Goal: Entertainment & Leisure: Consume media (video, audio)

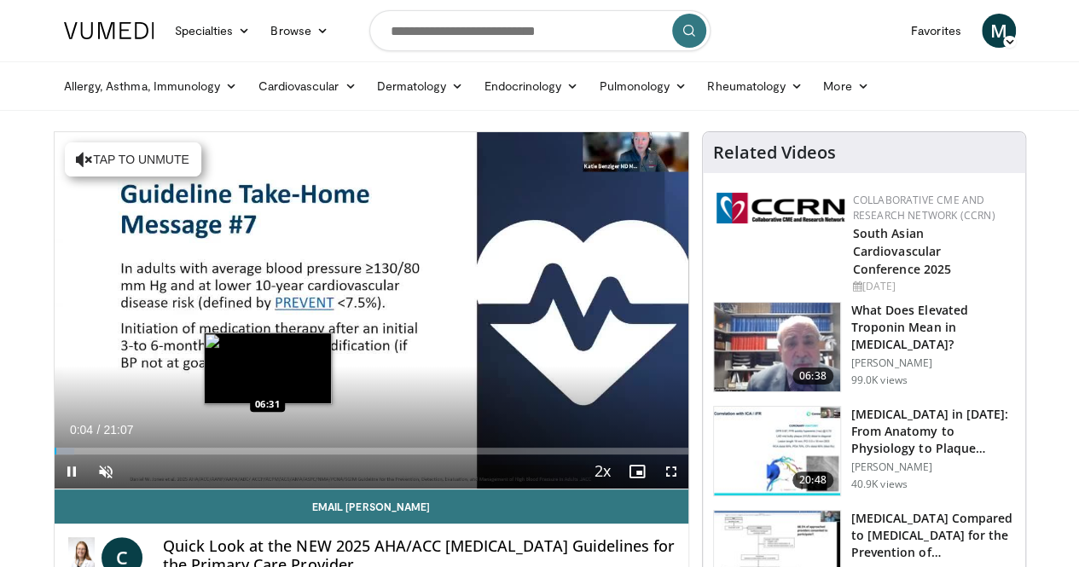
click at [223, 454] on div "Loaded : 3.13% 00:04 06:31" at bounding box center [371, 446] width 633 height 16
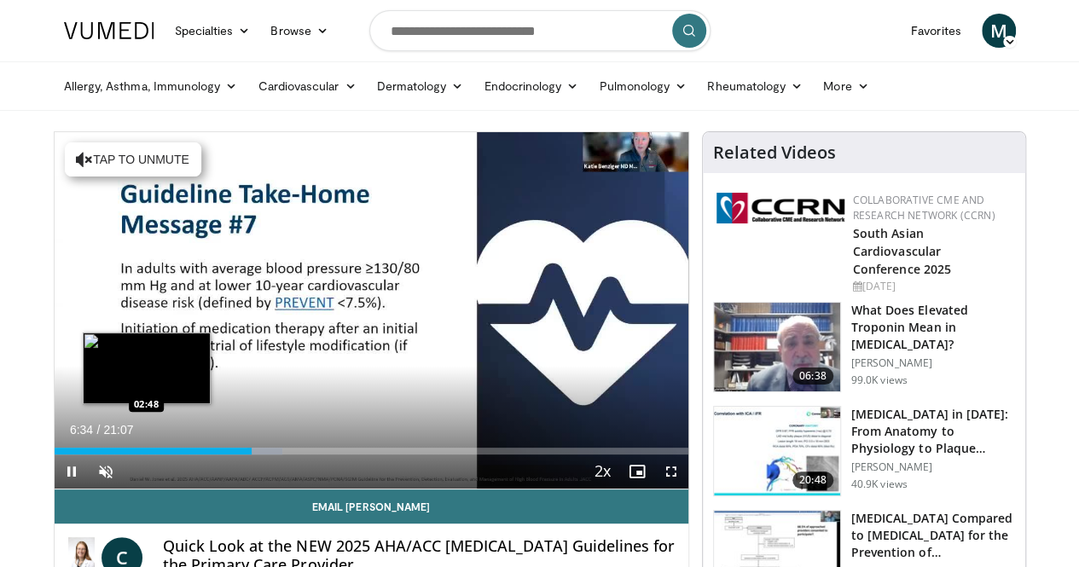
click at [102, 454] on div "Loaded : 36.01% 06:34 02:48" at bounding box center [371, 446] width 633 height 16
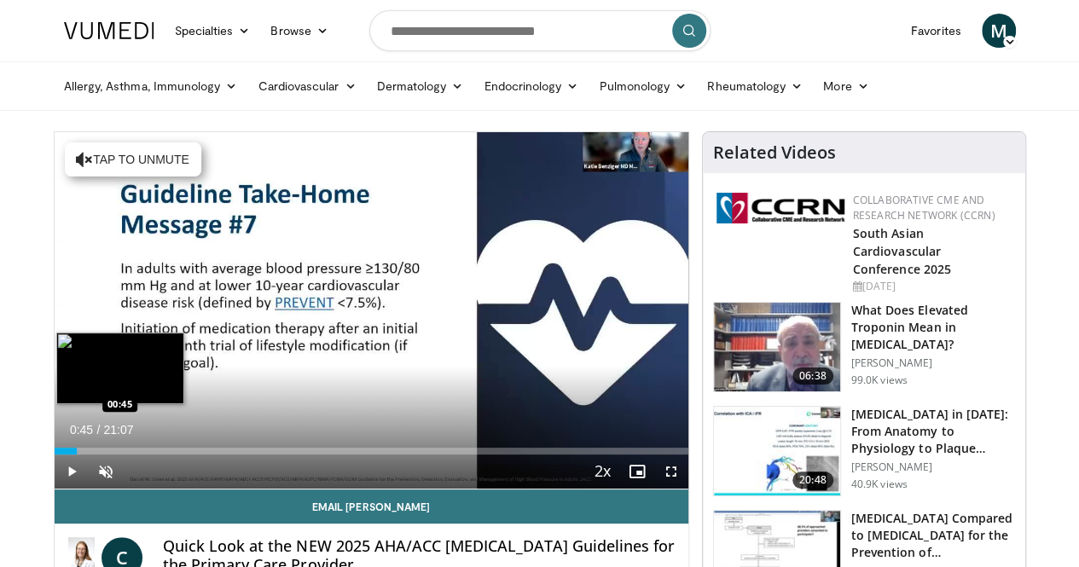
click at [55, 454] on div "Loaded : 3.91% 00:45 00:45" at bounding box center [371, 451] width 633 height 7
click at [74, 454] on div "Progress Bar" at bounding box center [93, 451] width 39 height 7
click at [88, 454] on div "Progress Bar" at bounding box center [109, 451] width 49 height 7
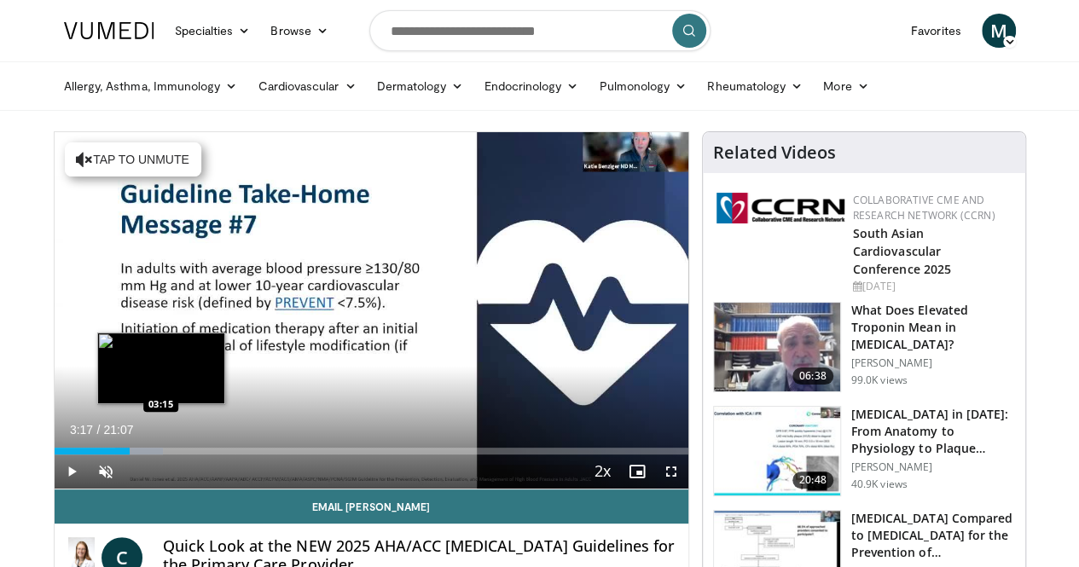
click at [119, 454] on div "Loaded : 17.22% 02:31 03:15" at bounding box center [371, 451] width 633 height 7
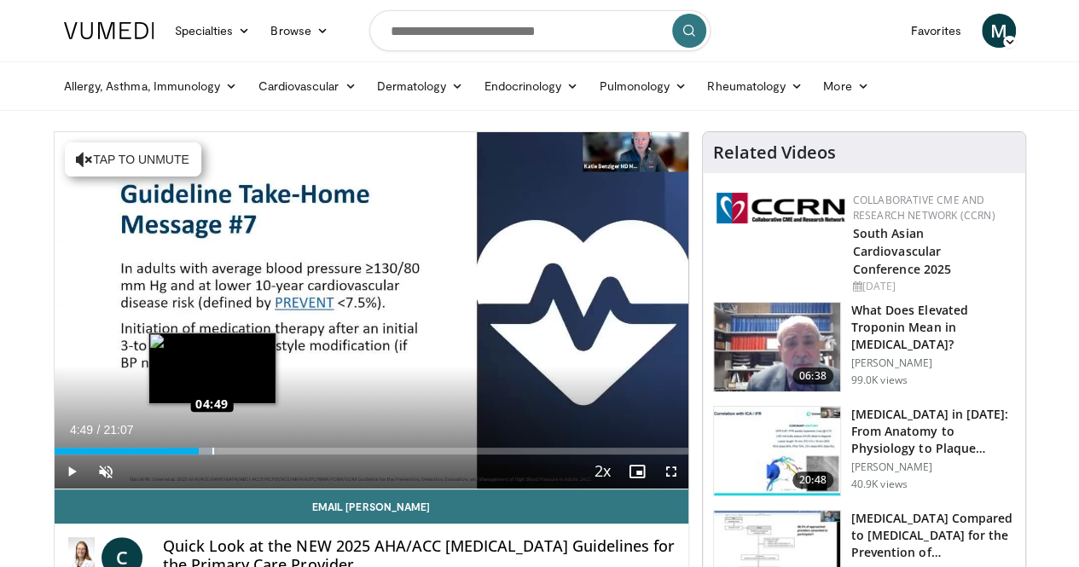
click at [169, 454] on div "Loaded : 25.83% 04:49 04:49" at bounding box center [371, 451] width 633 height 7
click at [184, 454] on div "Loaded : 28.18% 04:50 05:17" at bounding box center [371, 451] width 633 height 7
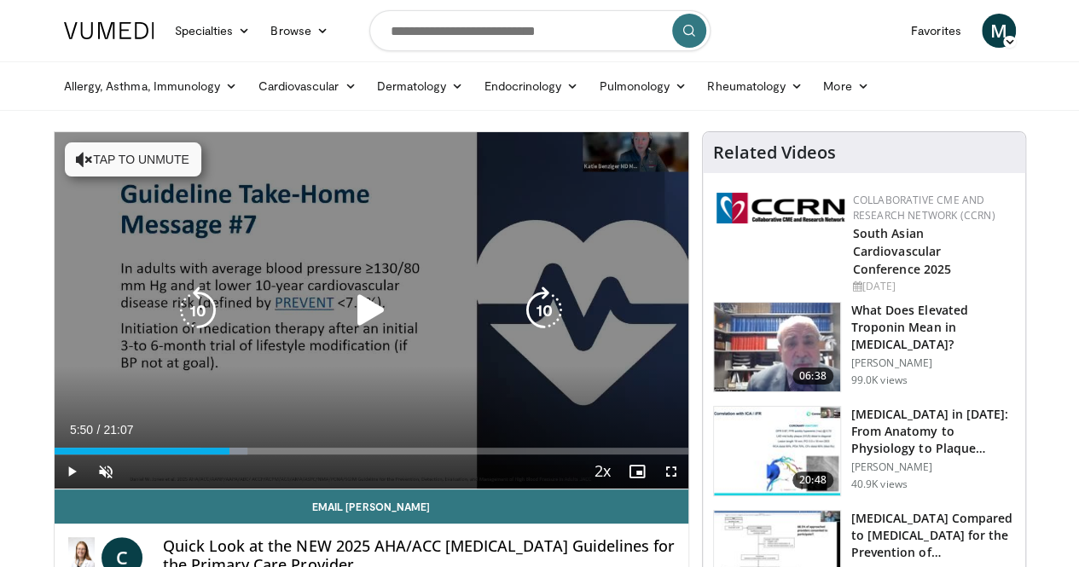
click at [201, 454] on div "Loaded : 30.53% 05:27 05:17" at bounding box center [371, 446] width 633 height 16
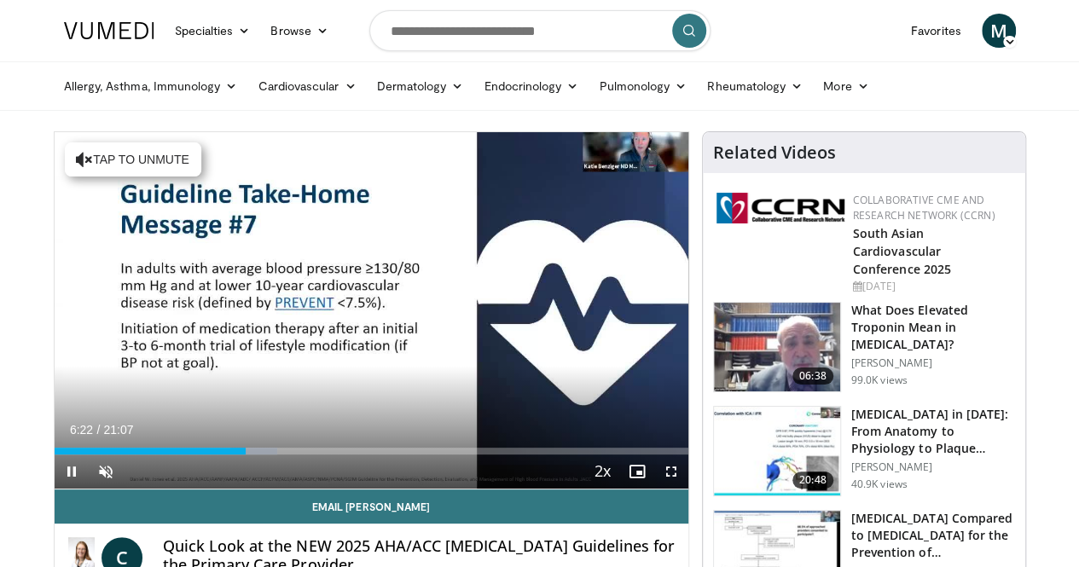
click at [187, 487] on div "Current Time 6:22 / Duration 21:07 Pause Skip Backward Skip Forward Unmute 0% L…" at bounding box center [371, 471] width 633 height 34
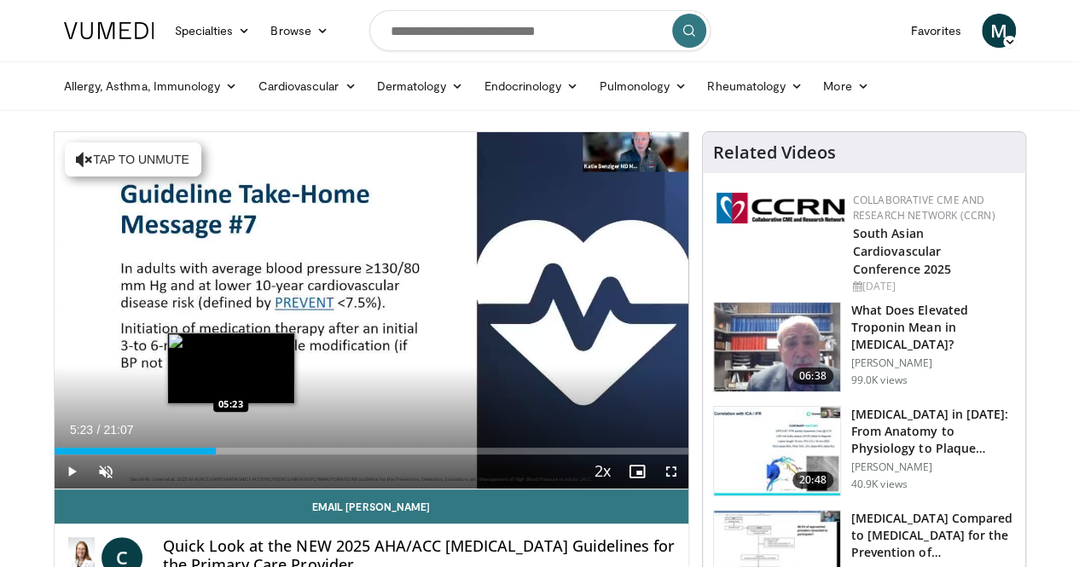
click at [188, 454] on div "05:23" at bounding box center [136, 451] width 162 height 7
click at [214, 454] on div "Progress Bar" at bounding box center [230, 451] width 33 height 7
click at [197, 454] on div "Loaded : 31.31% 05:42 05:42" at bounding box center [371, 451] width 633 height 7
click at [214, 454] on div "Progress Bar" at bounding box center [235, 451] width 43 height 7
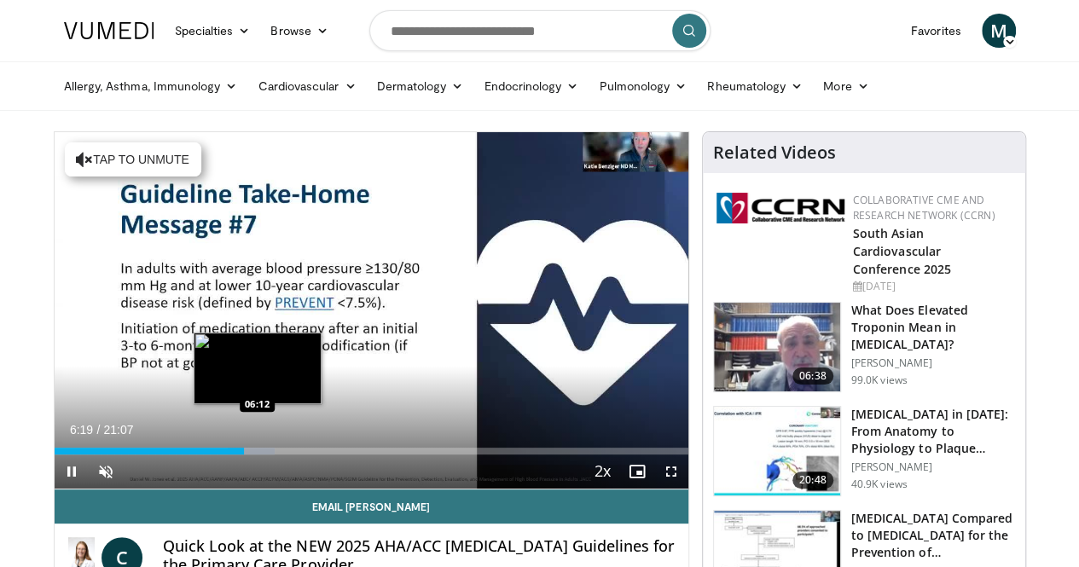
click at [214, 454] on div "Loaded : 34.73% 06:20 06:12" at bounding box center [371, 451] width 633 height 7
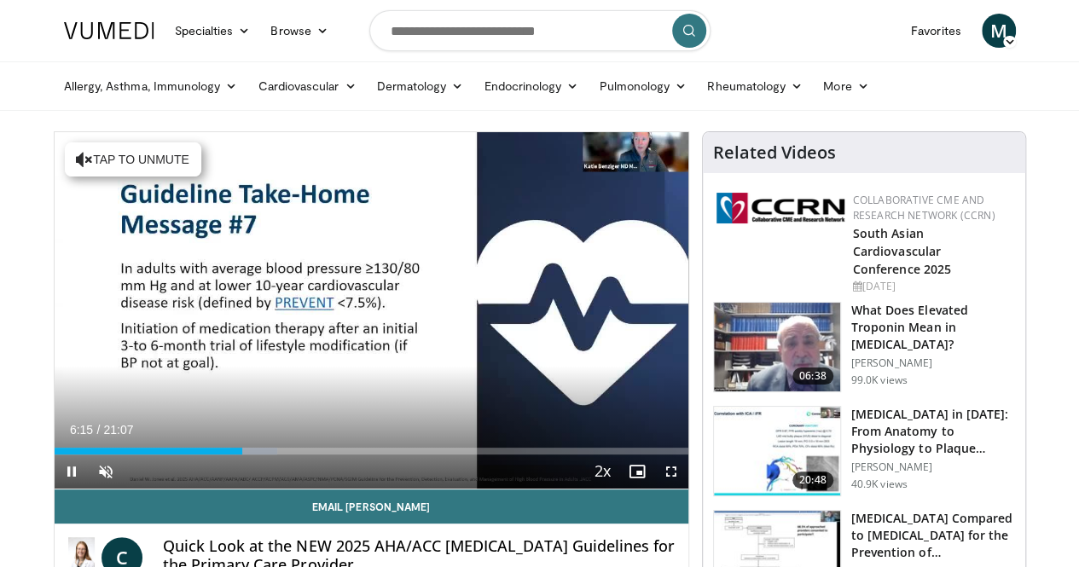
click at [240, 487] on div "Current Time 6:15 / Duration 21:07 Pause Skip Backward Skip Forward Unmute 0% L…" at bounding box center [371, 471] width 633 height 34
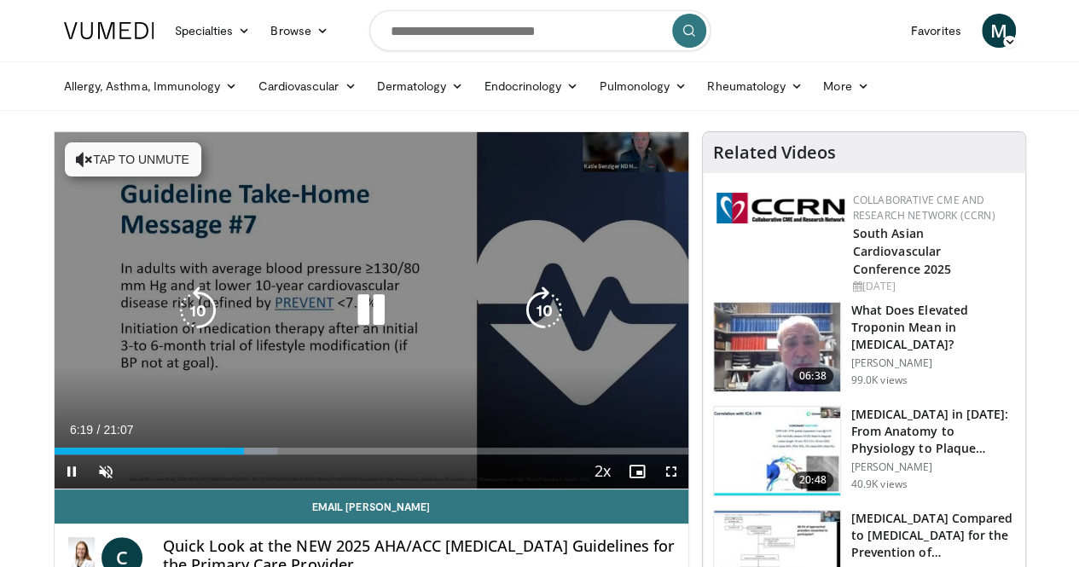
click at [263, 487] on div "Current Time 6:19 / Duration 21:07 Pause Skip Backward Skip Forward Unmute 0% L…" at bounding box center [371, 471] width 633 height 34
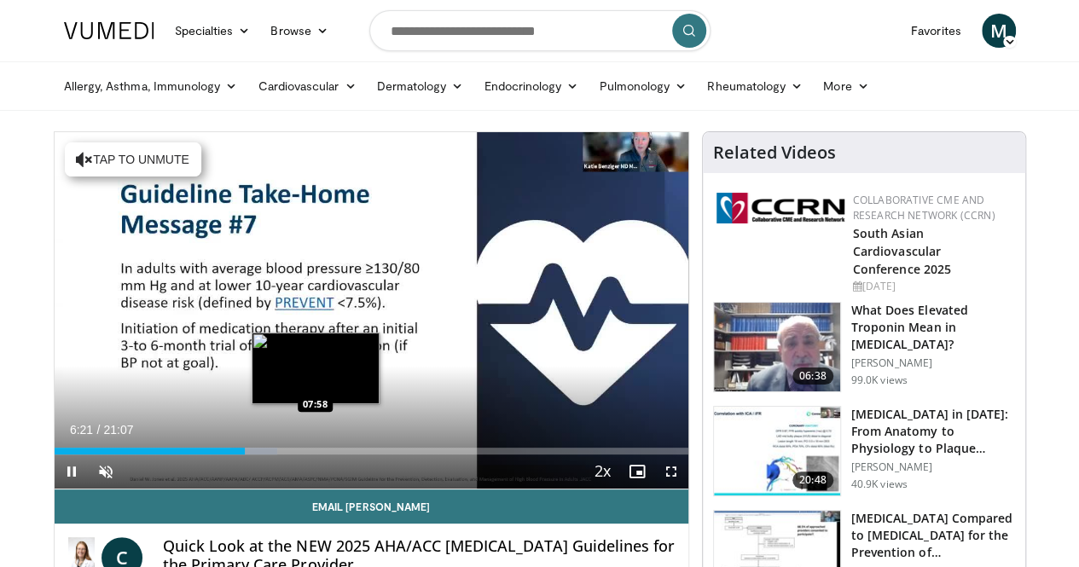
click at [271, 454] on div "Loaded : 35.23% 06:21 07:58" at bounding box center [371, 451] width 633 height 7
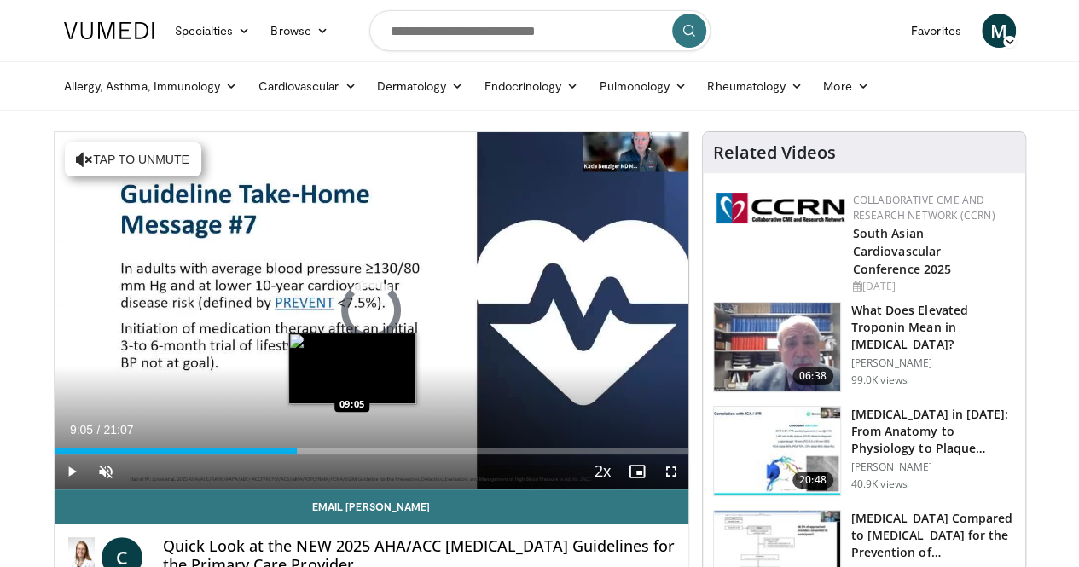
click at [309, 454] on div "Loaded : 0.00% 09:05 09:05" at bounding box center [371, 451] width 633 height 7
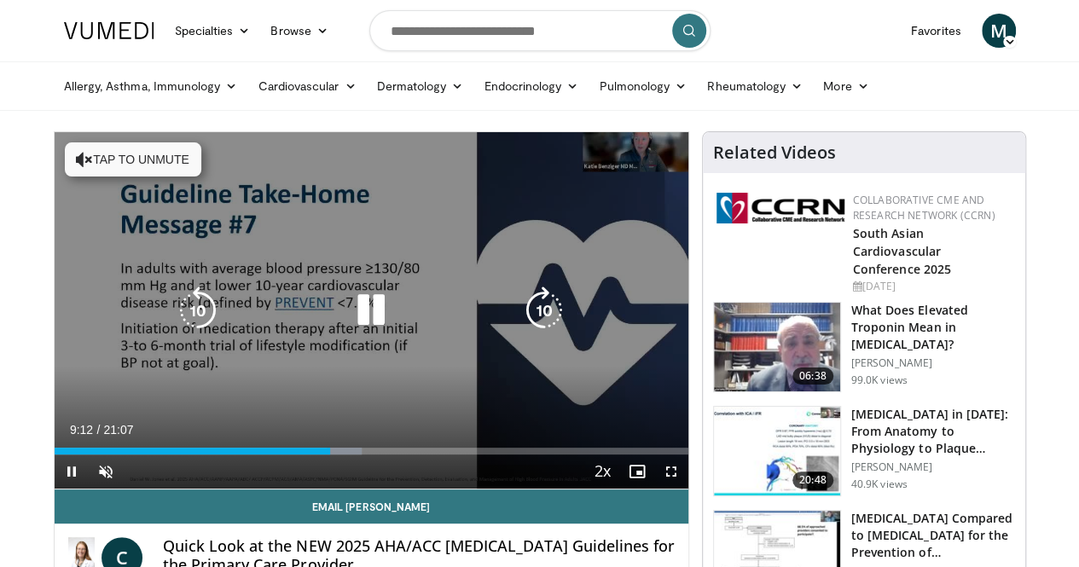
click at [327, 454] on div "Progress Bar" at bounding box center [344, 451] width 35 height 7
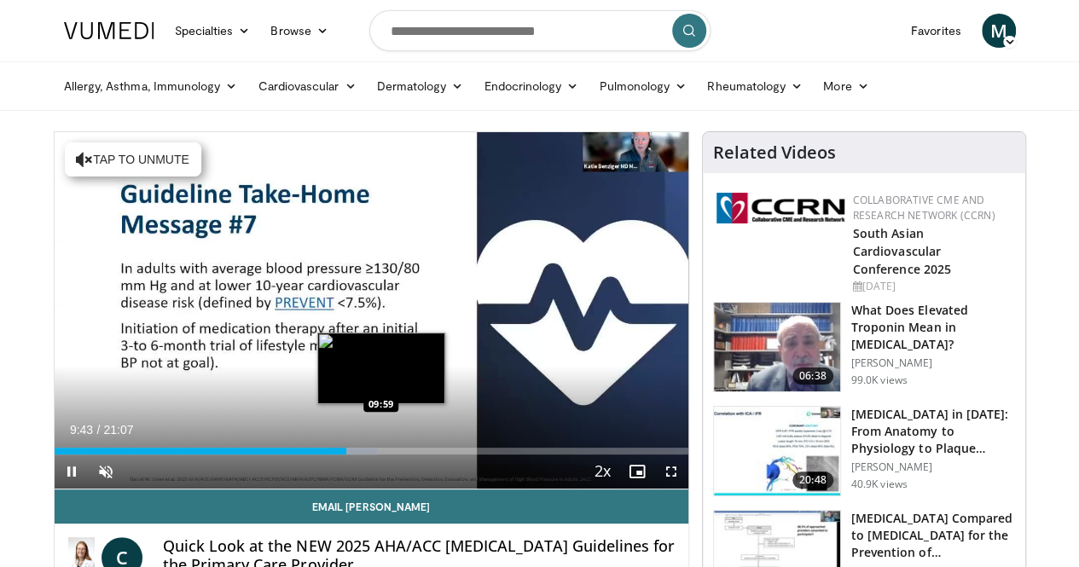
click at [338, 454] on div "Loaded : 50.89% 09:43 09:59" at bounding box center [371, 451] width 633 height 7
click at [358, 480] on video-js "**********" at bounding box center [371, 310] width 633 height 357
